Goal: Find specific page/section: Find specific page/section

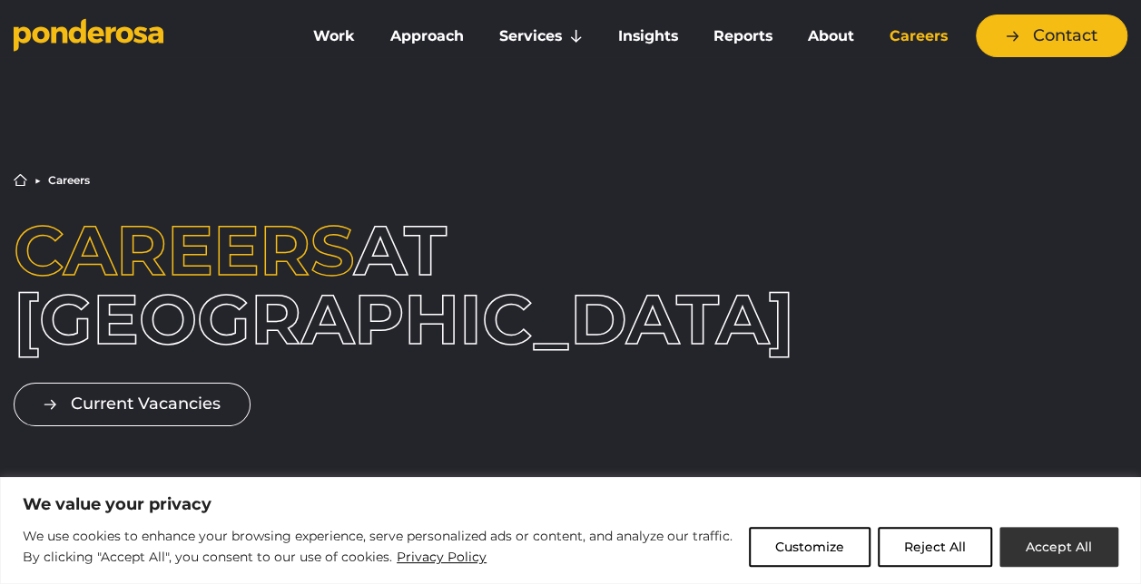
click at [1046, 545] on button "Accept All" at bounding box center [1058, 547] width 119 height 40
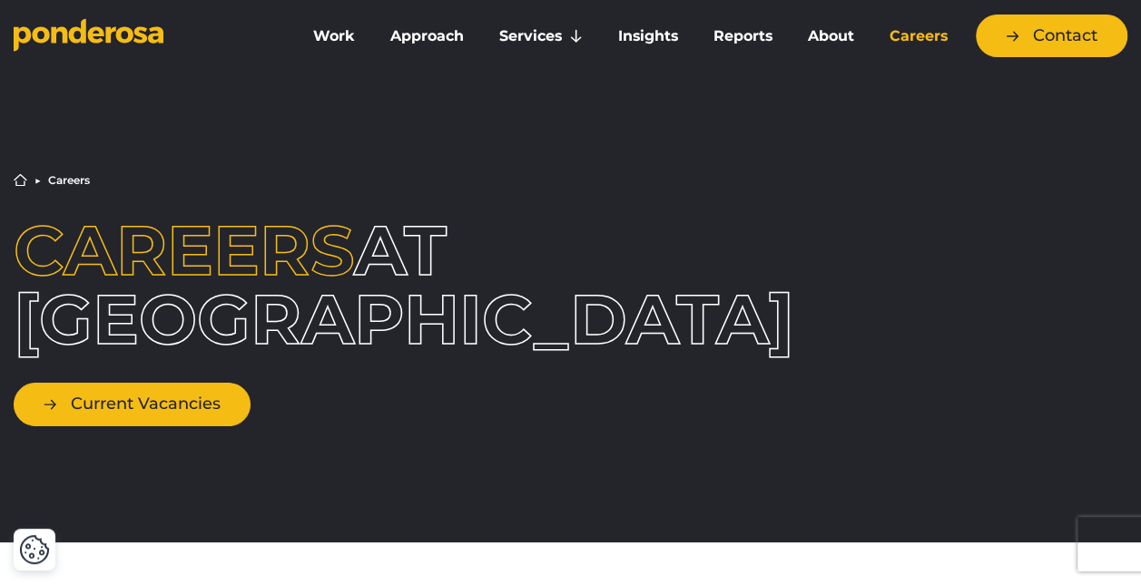
click at [182, 426] on link "Current Vacancies" at bounding box center [132, 404] width 237 height 43
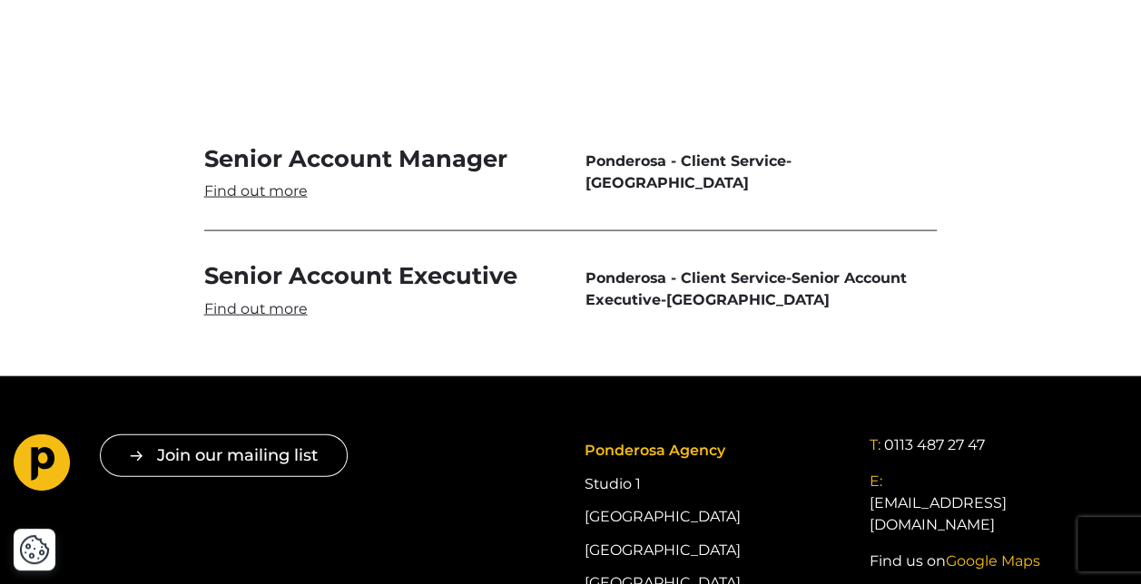
scroll to position [5358, 0]
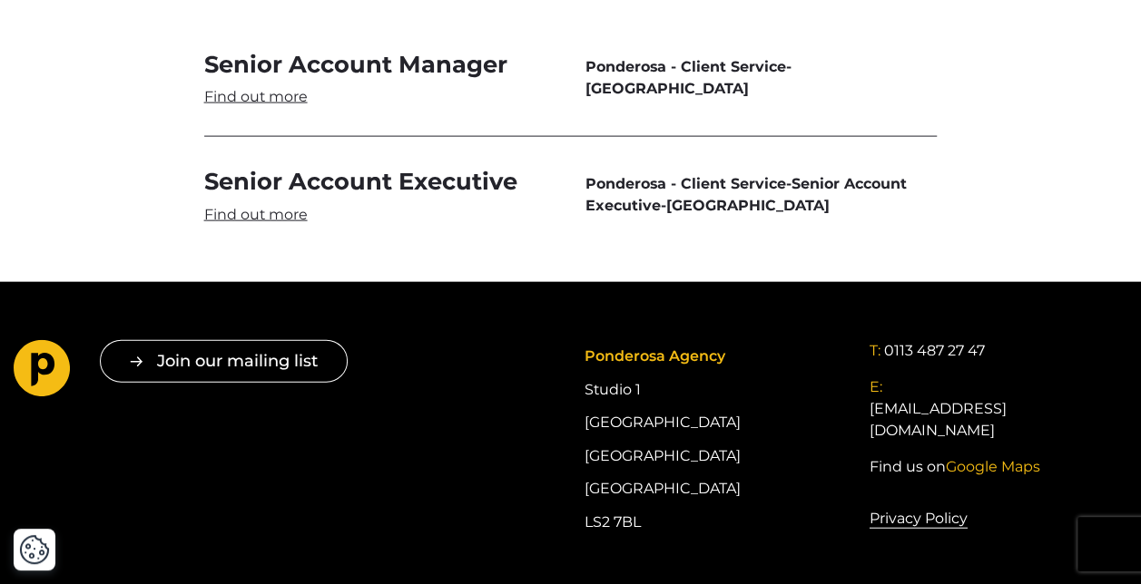
click at [432, 78] on link "Senior Account Manager" at bounding box center [380, 78] width 352 height 58
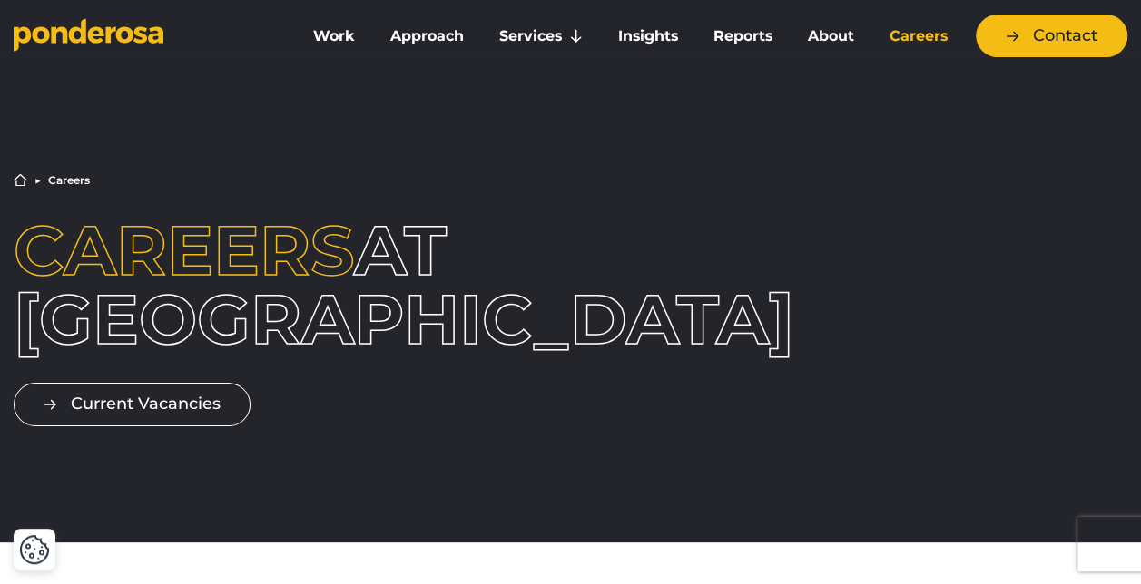
scroll to position [182, 0]
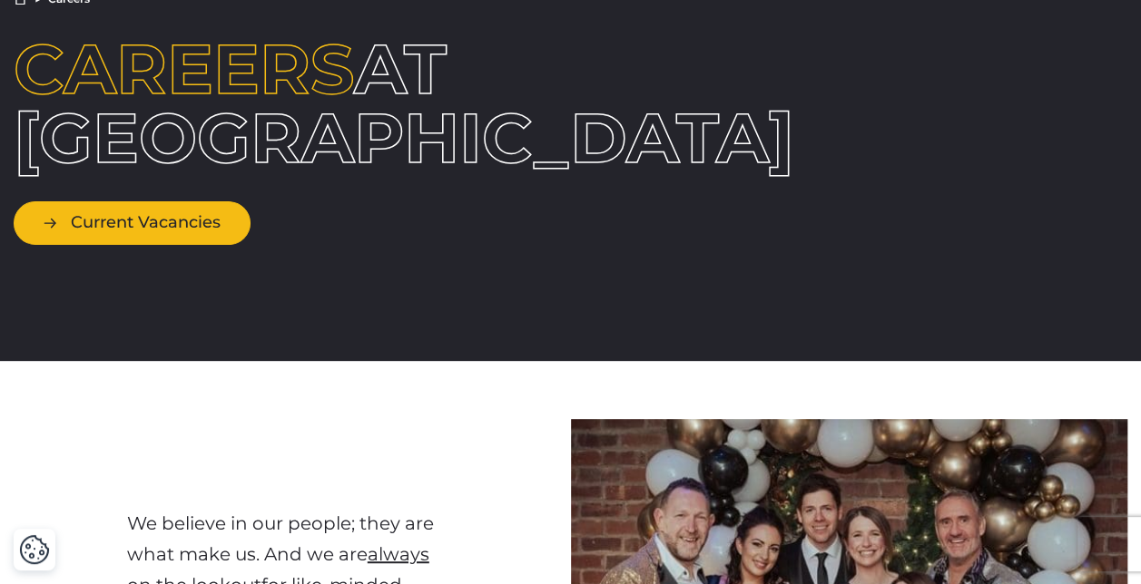
click at [167, 244] on link "Current Vacancies" at bounding box center [132, 222] width 237 height 43
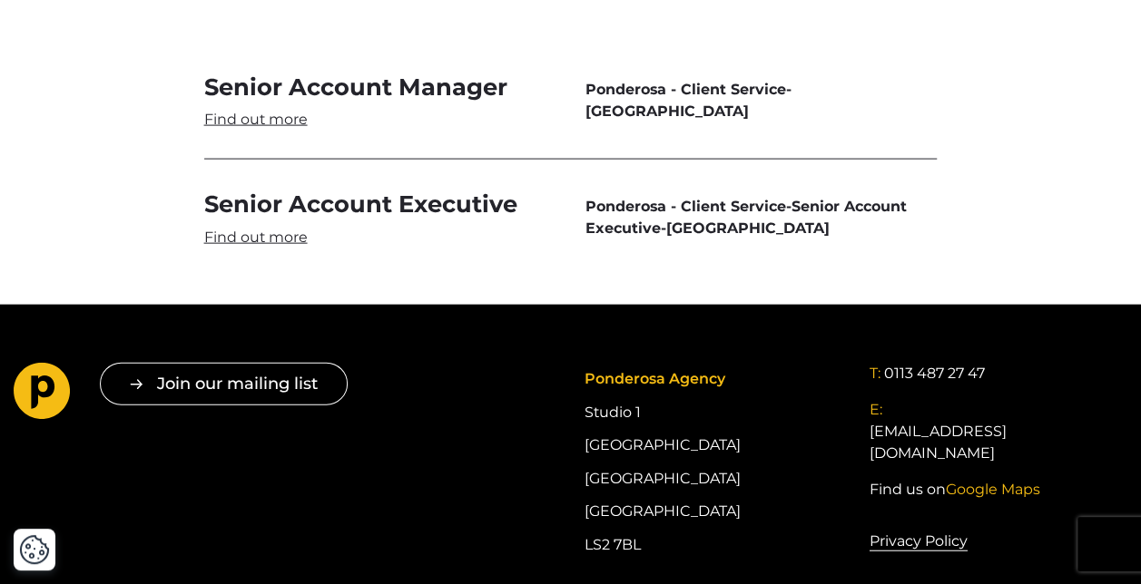
scroll to position [5358, 0]
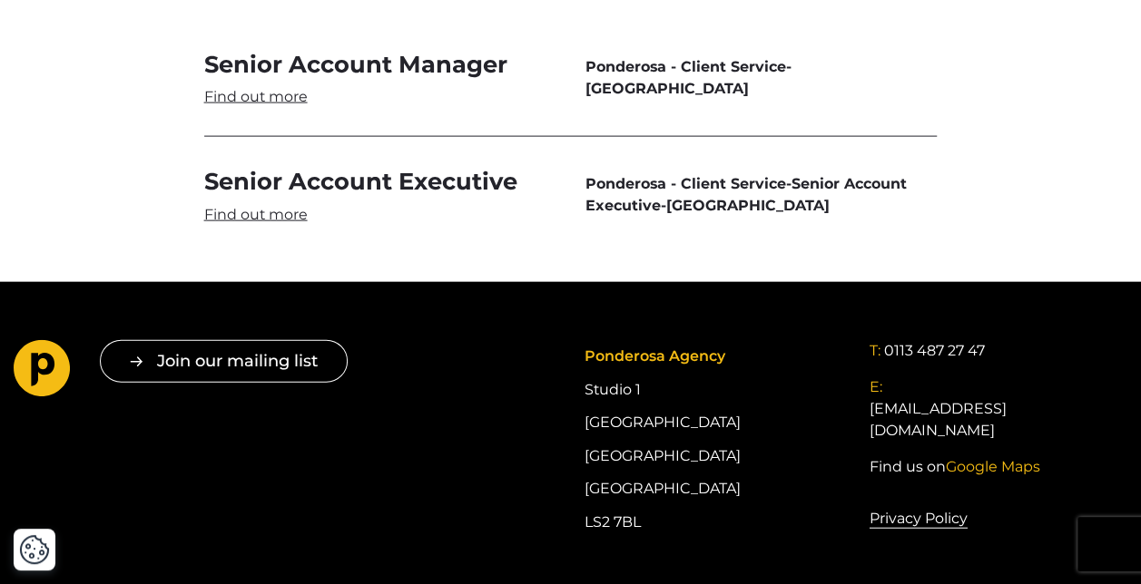
click at [283, 107] on link "Senior Account Manager" at bounding box center [380, 78] width 352 height 58
